Goal: Task Accomplishment & Management: Complete application form

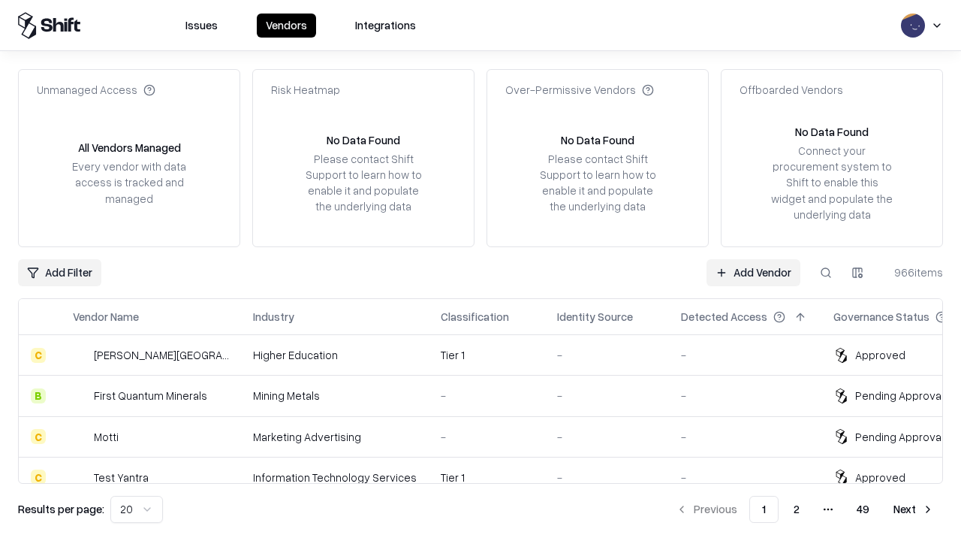
click at [753, 272] on link "Add Vendor" at bounding box center [754, 272] width 94 height 27
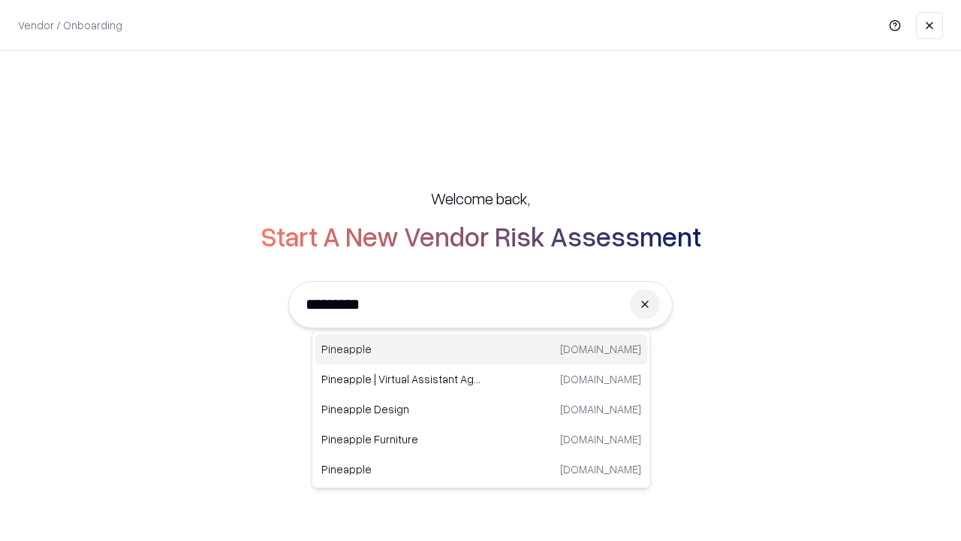
click at [481, 349] on div "Pineapple [DOMAIN_NAME]" at bounding box center [481, 349] width 332 height 30
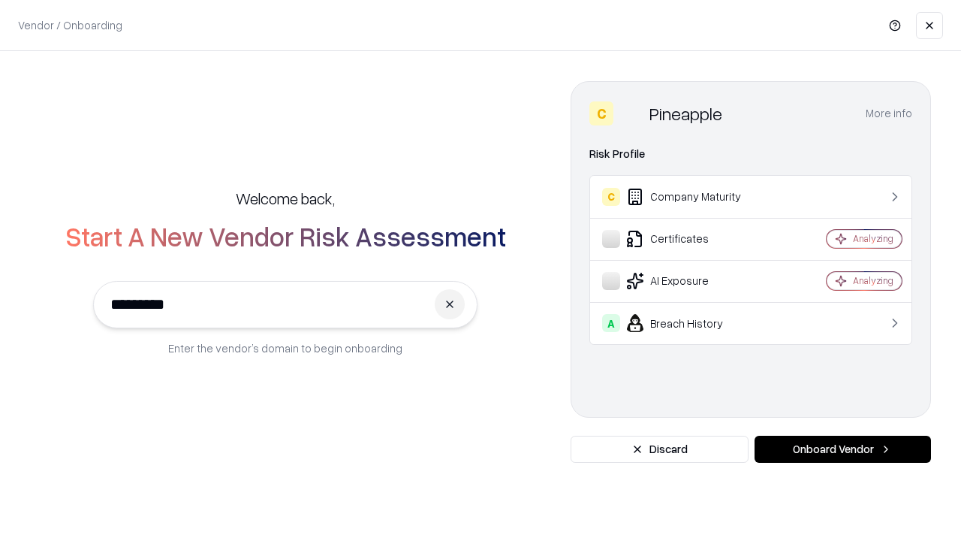
type input "*********"
click at [843, 449] on button "Onboard Vendor" at bounding box center [843, 449] width 176 height 27
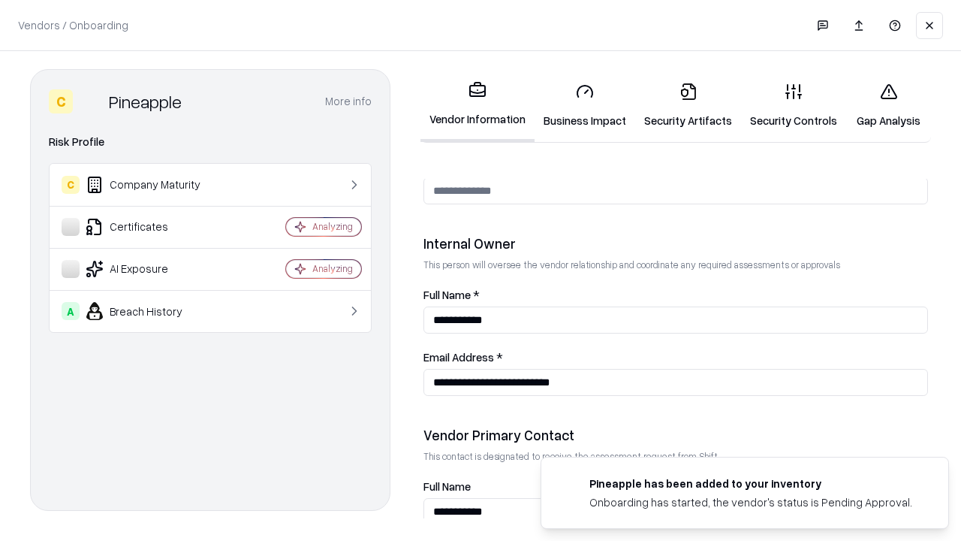
scroll to position [778, 0]
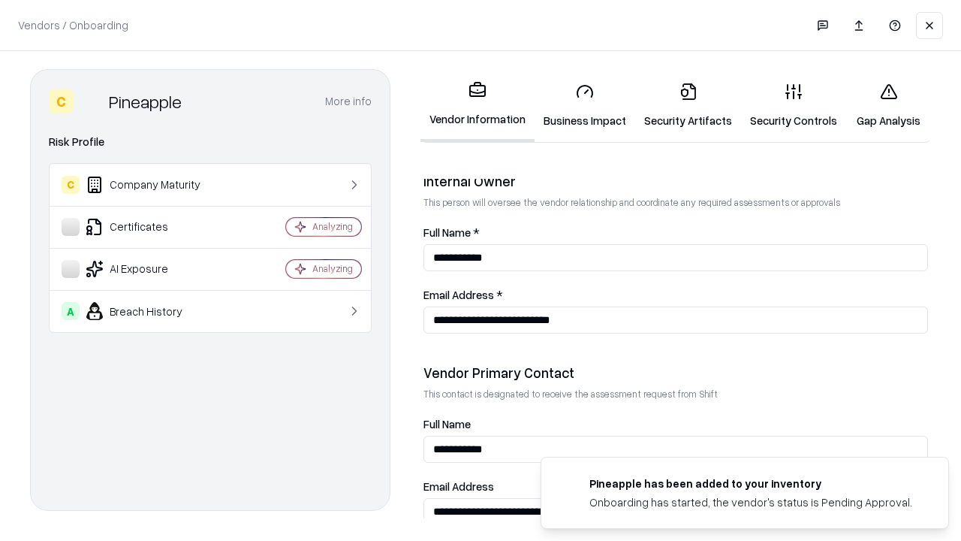
click at [688, 105] on link "Security Artifacts" at bounding box center [688, 106] width 106 height 70
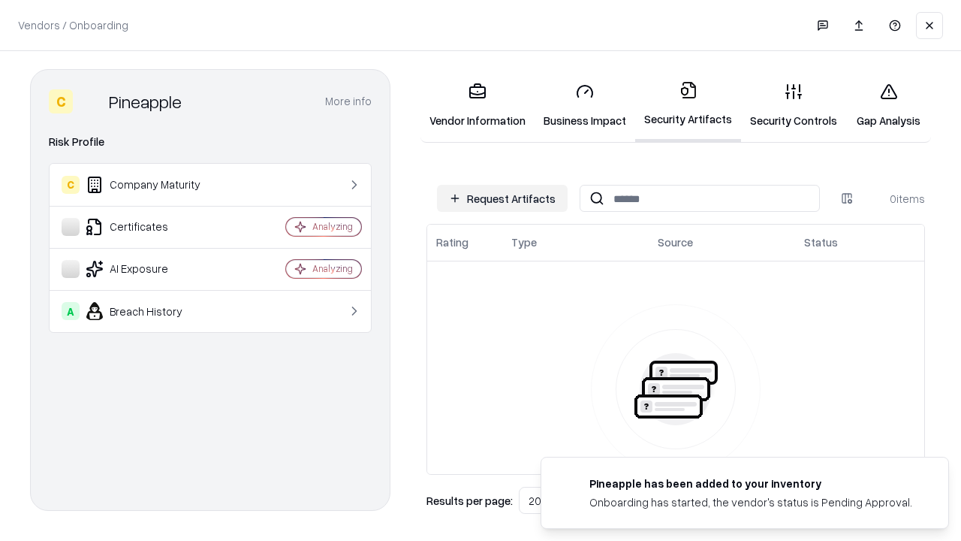
click at [502, 198] on button "Request Artifacts" at bounding box center [502, 198] width 131 height 27
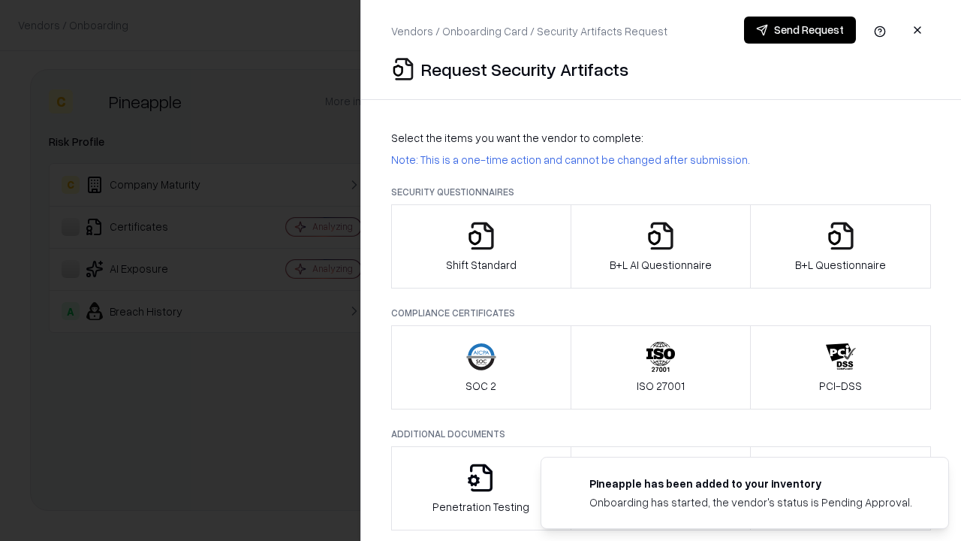
click at [840, 246] on icon "button" at bounding box center [841, 236] width 30 height 30
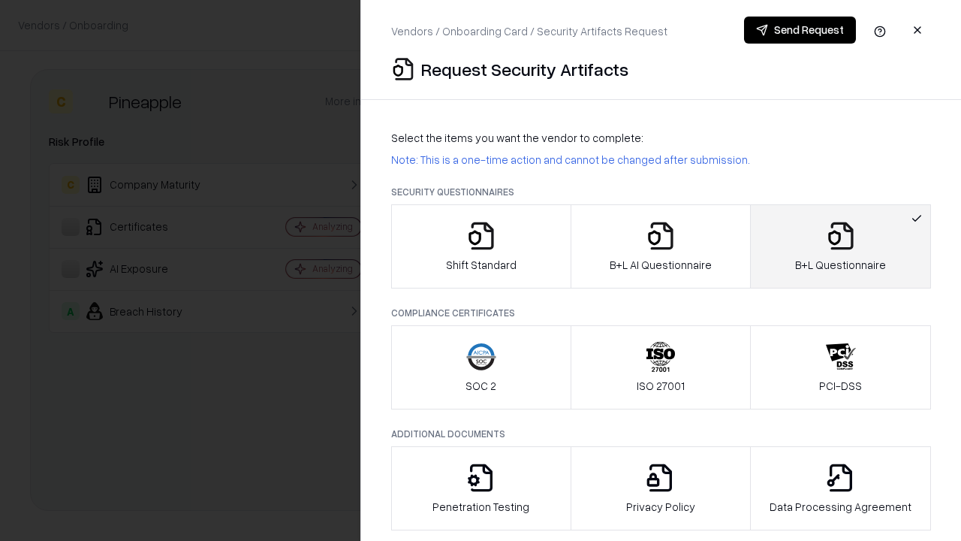
click at [660, 246] on icon "button" at bounding box center [661, 236] width 30 height 30
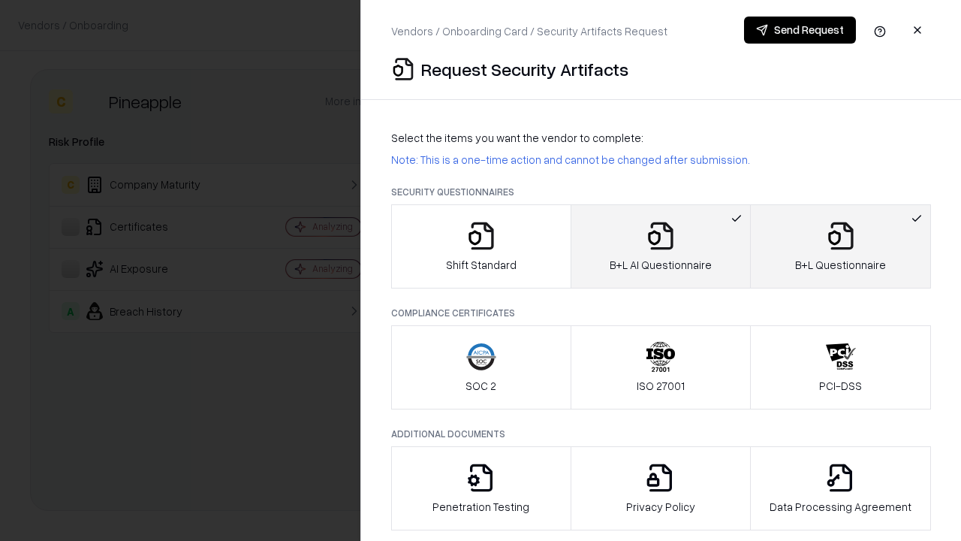
click at [800, 30] on button "Send Request" at bounding box center [800, 30] width 112 height 27
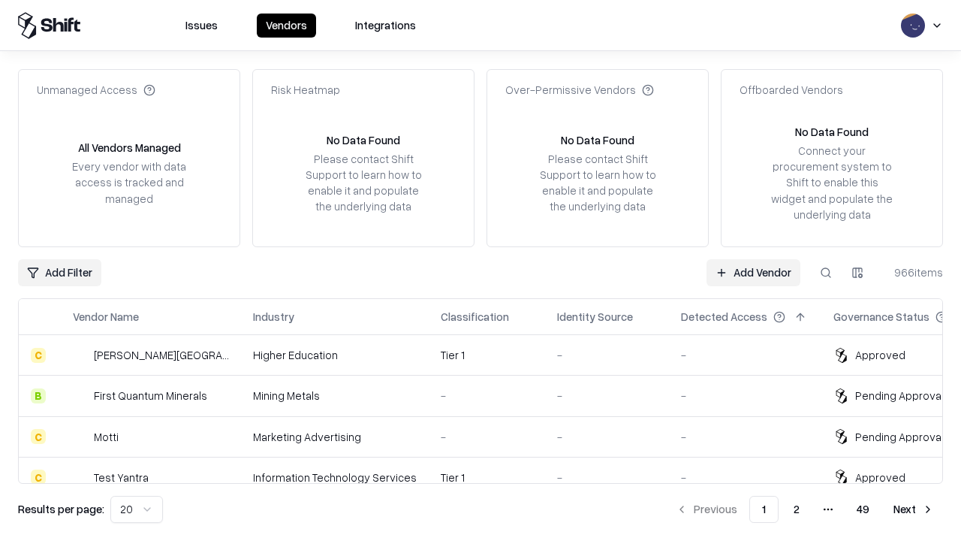
click at [753, 272] on link "Add Vendor" at bounding box center [754, 272] width 94 height 27
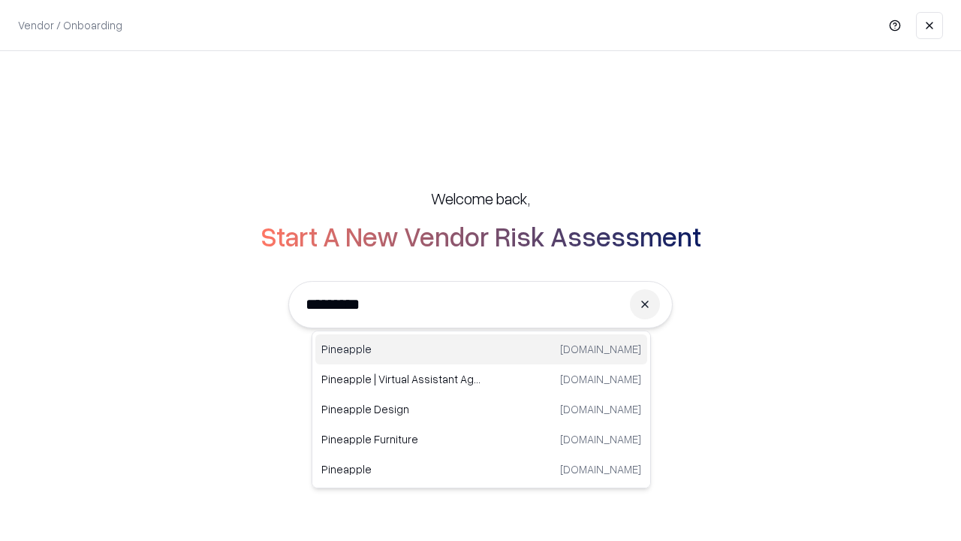
click at [481, 349] on div "Pineapple [DOMAIN_NAME]" at bounding box center [481, 349] width 332 height 30
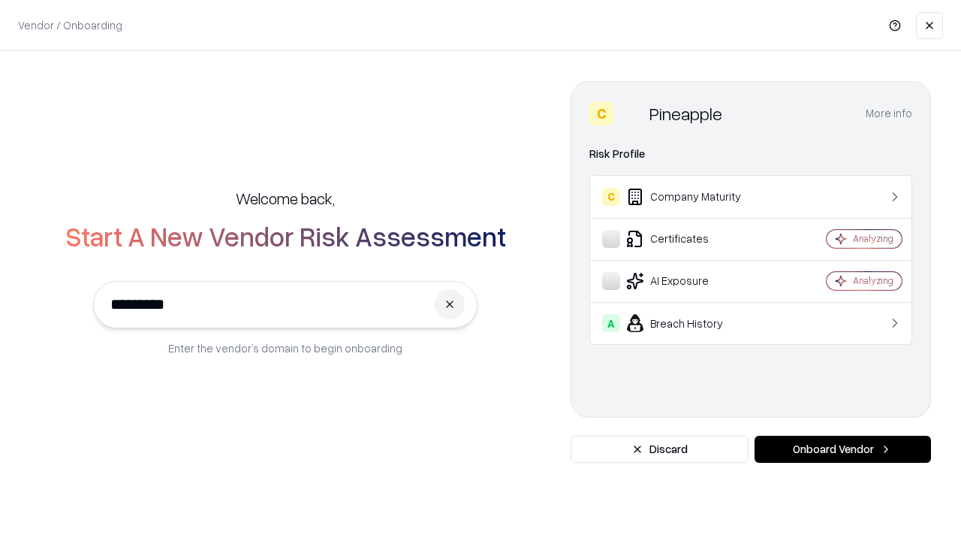
type input "*********"
click at [843, 449] on button "Onboard Vendor" at bounding box center [843, 449] width 176 height 27
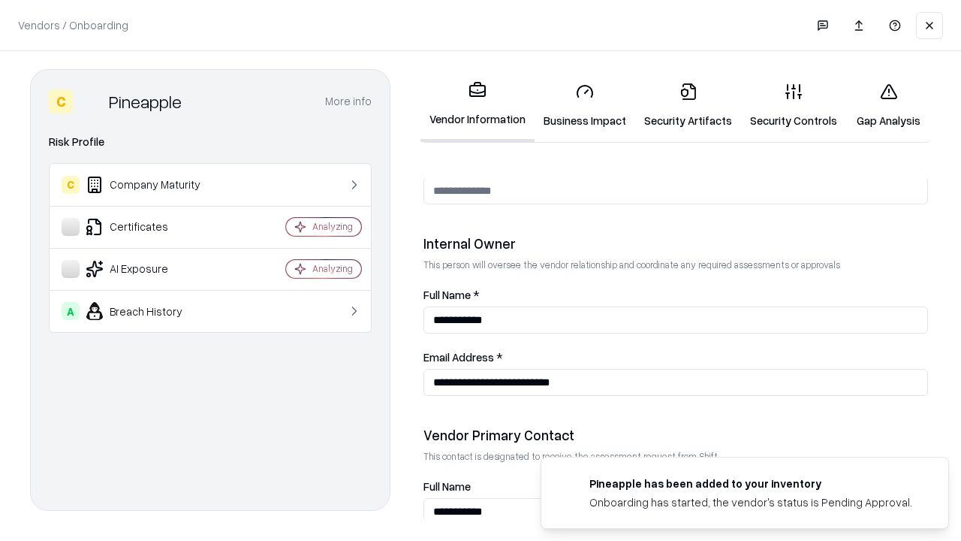
scroll to position [778, 0]
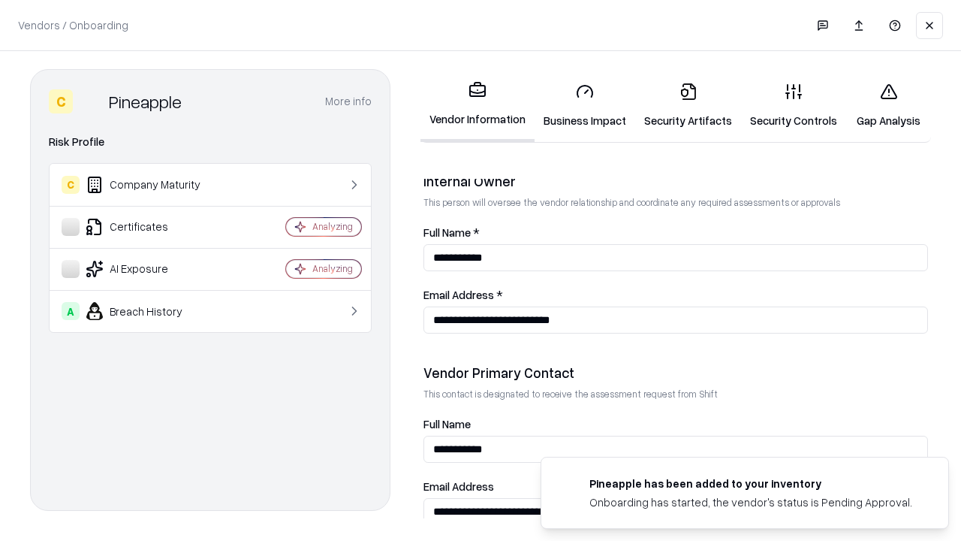
click at [888, 105] on link "Gap Analysis" at bounding box center [888, 106] width 85 height 70
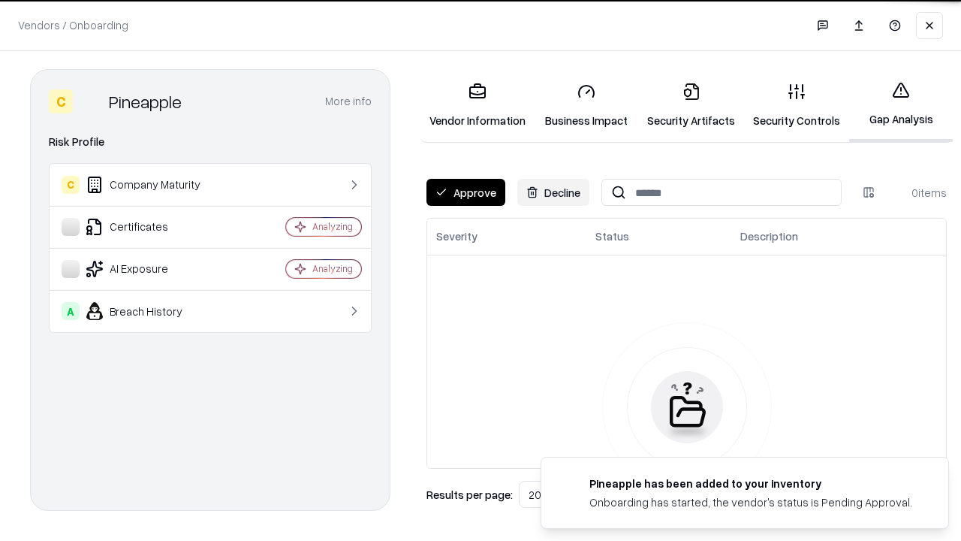
click at [466, 192] on button "Approve" at bounding box center [466, 192] width 79 height 27
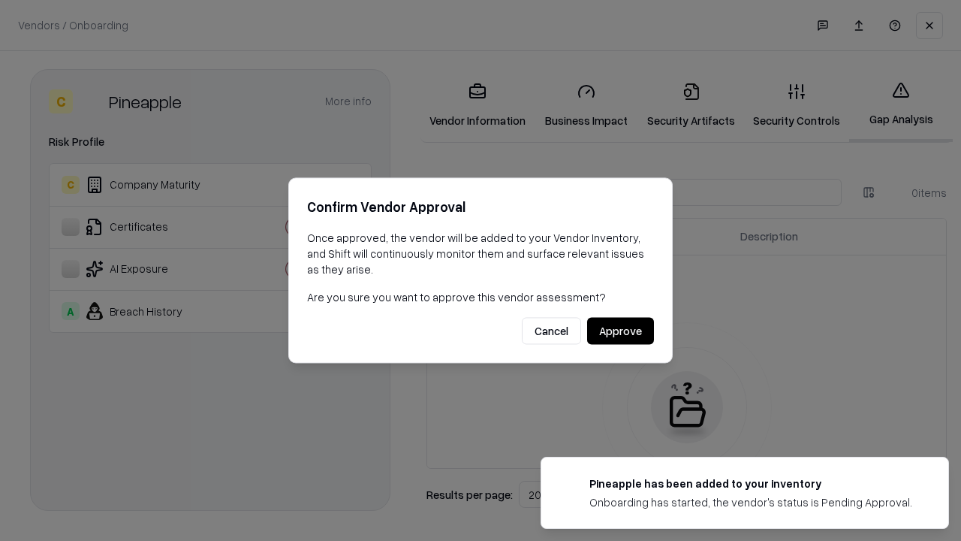
click at [620, 330] on button "Approve" at bounding box center [620, 331] width 67 height 27
